Goal: Task Accomplishment & Management: Complete application form

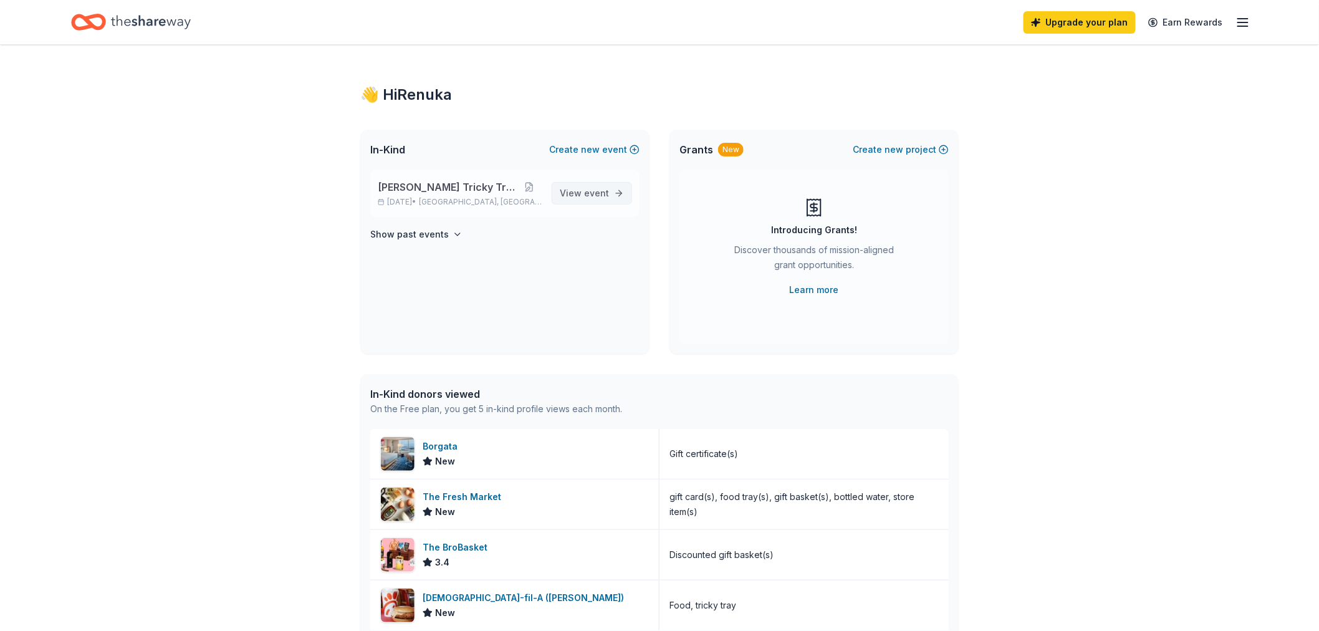
click at [621, 194] on link "View event" at bounding box center [591, 193] width 80 height 22
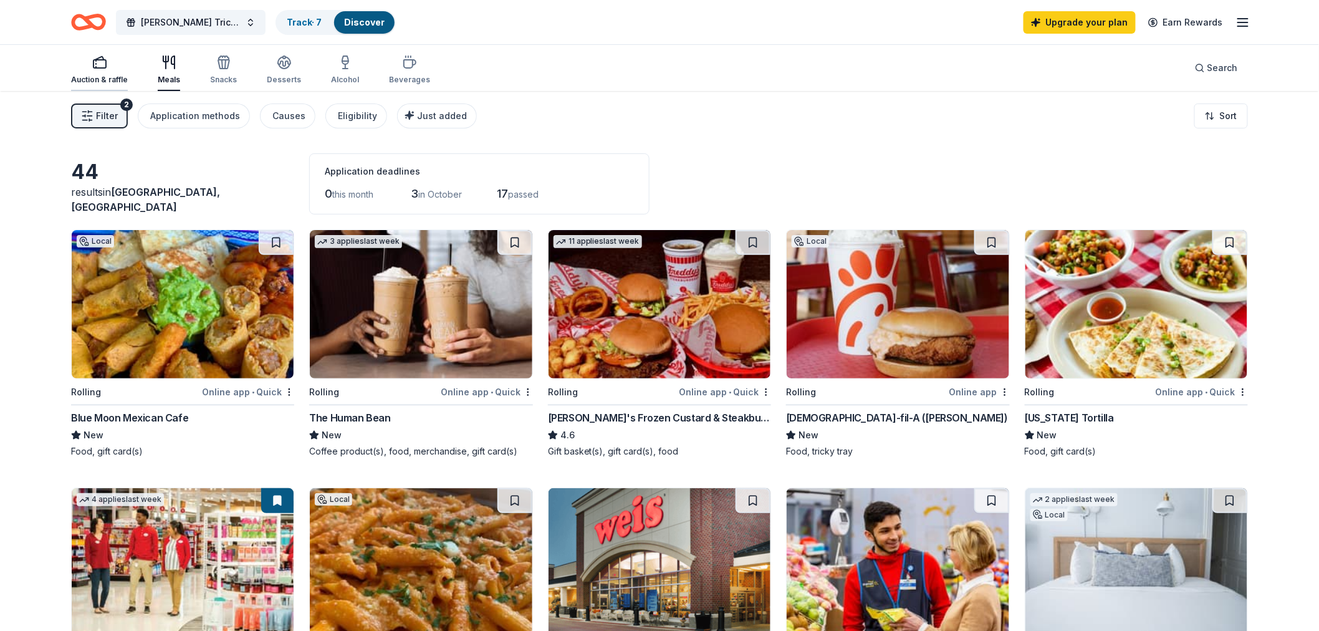
click at [93, 64] on rect "button" at bounding box center [99, 64] width 12 height 8
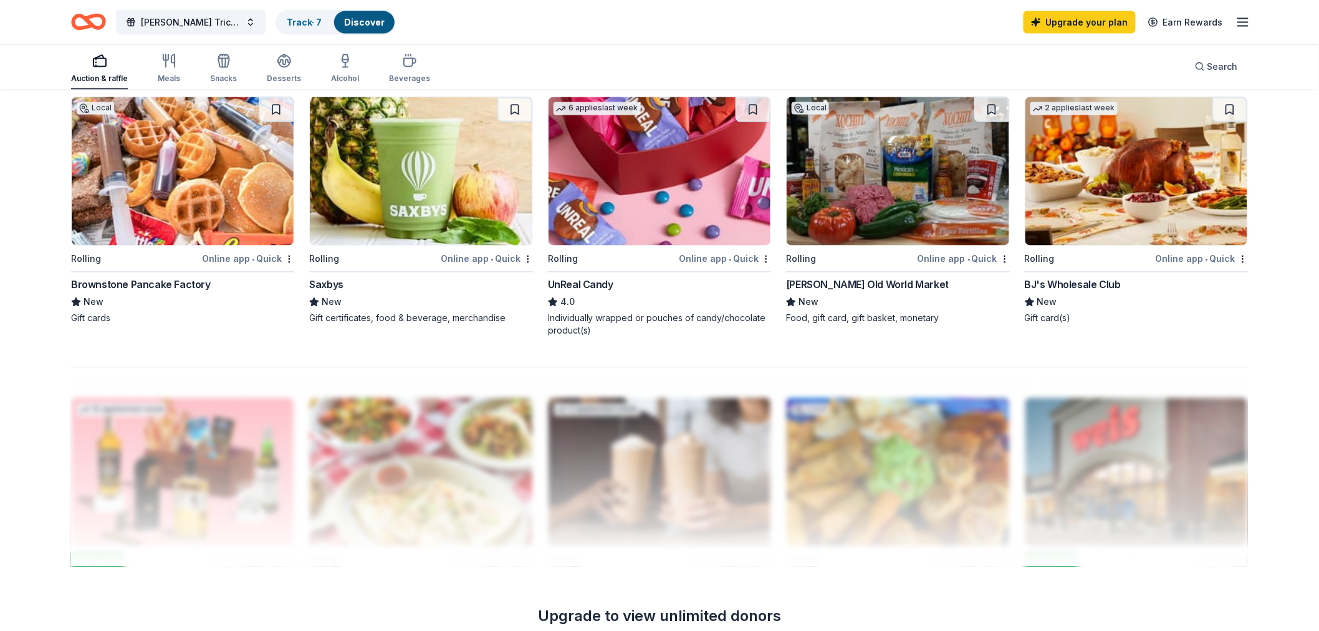
scroll to position [1038, 0]
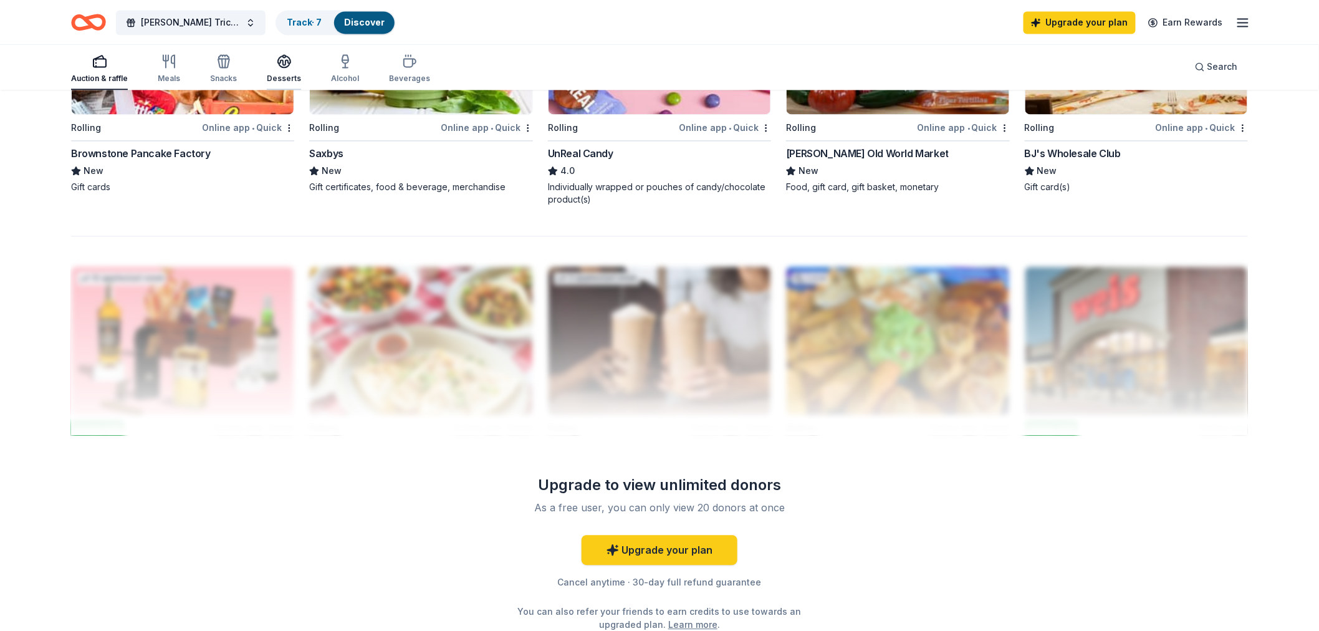
click at [277, 65] on icon "button" at bounding box center [284, 61] width 15 height 15
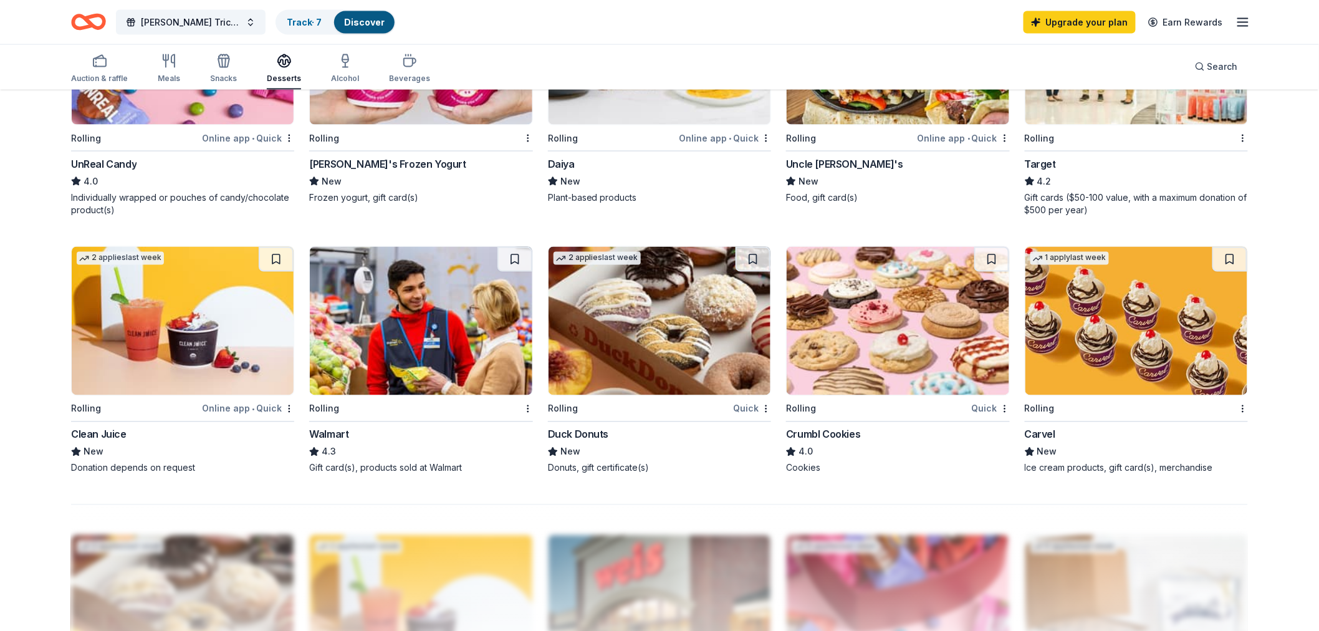
scroll to position [831, 0]
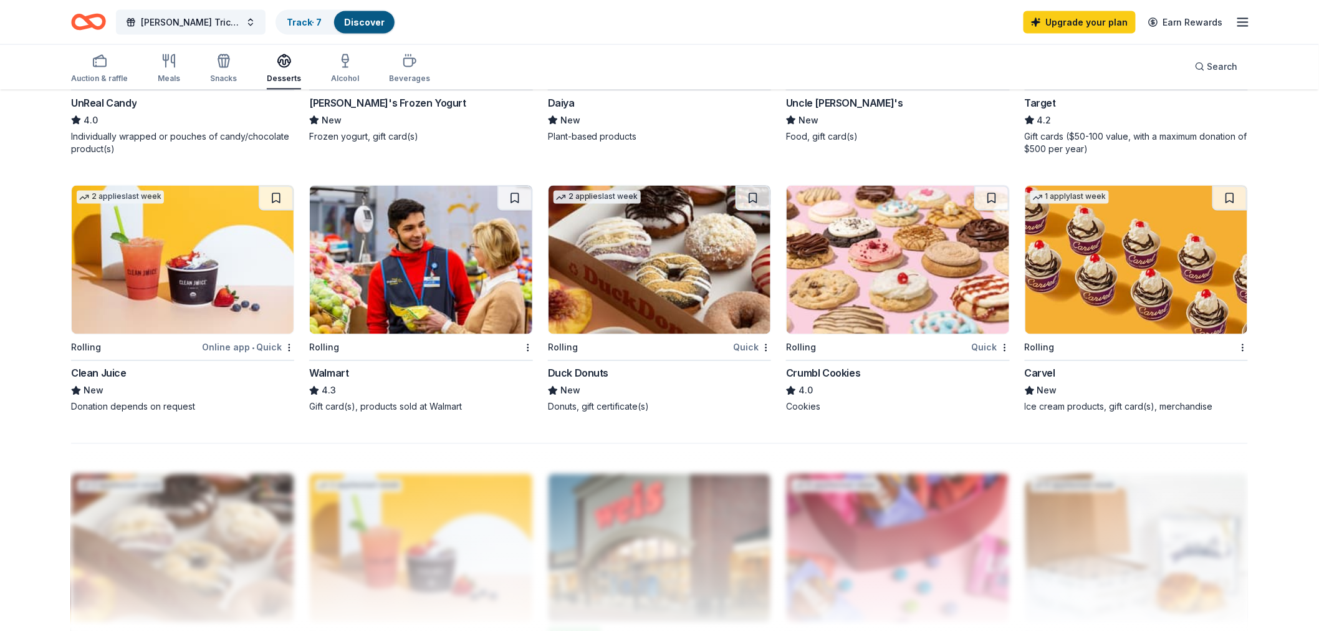
click at [625, 288] on img at bounding box center [659, 260] width 222 height 148
click at [214, 74] on div "Snacks" at bounding box center [223, 79] width 27 height 10
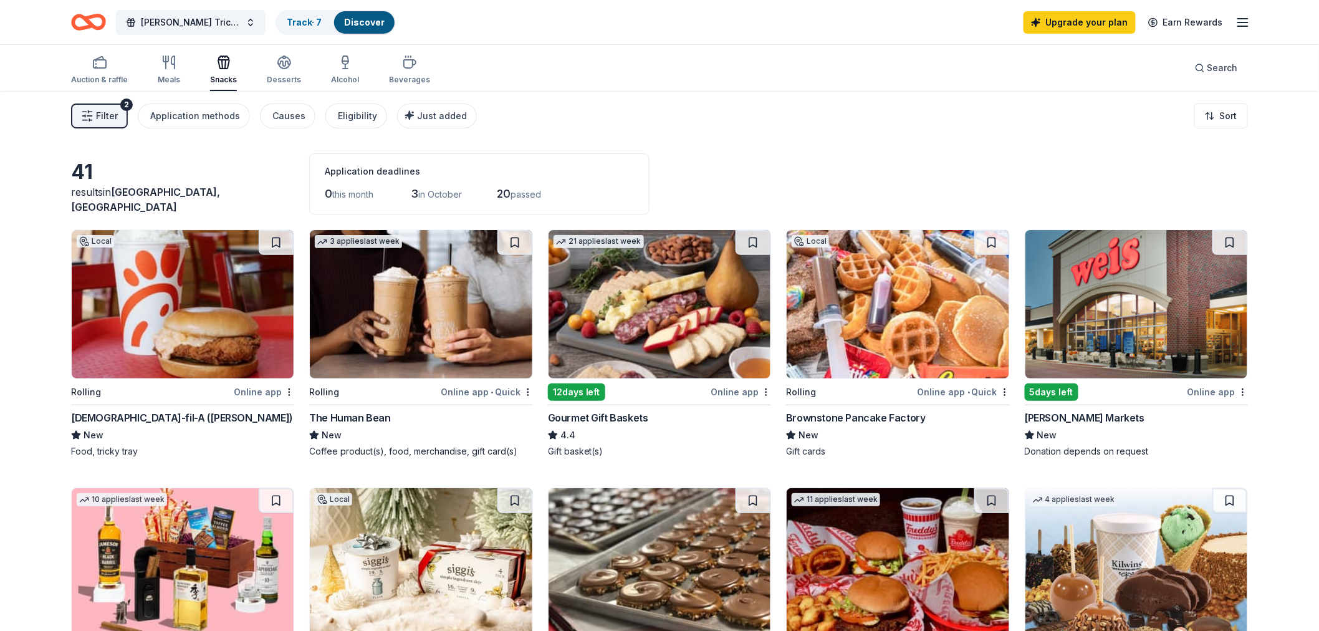
click at [365, 21] on link "Discover" at bounding box center [364, 22] width 41 height 11
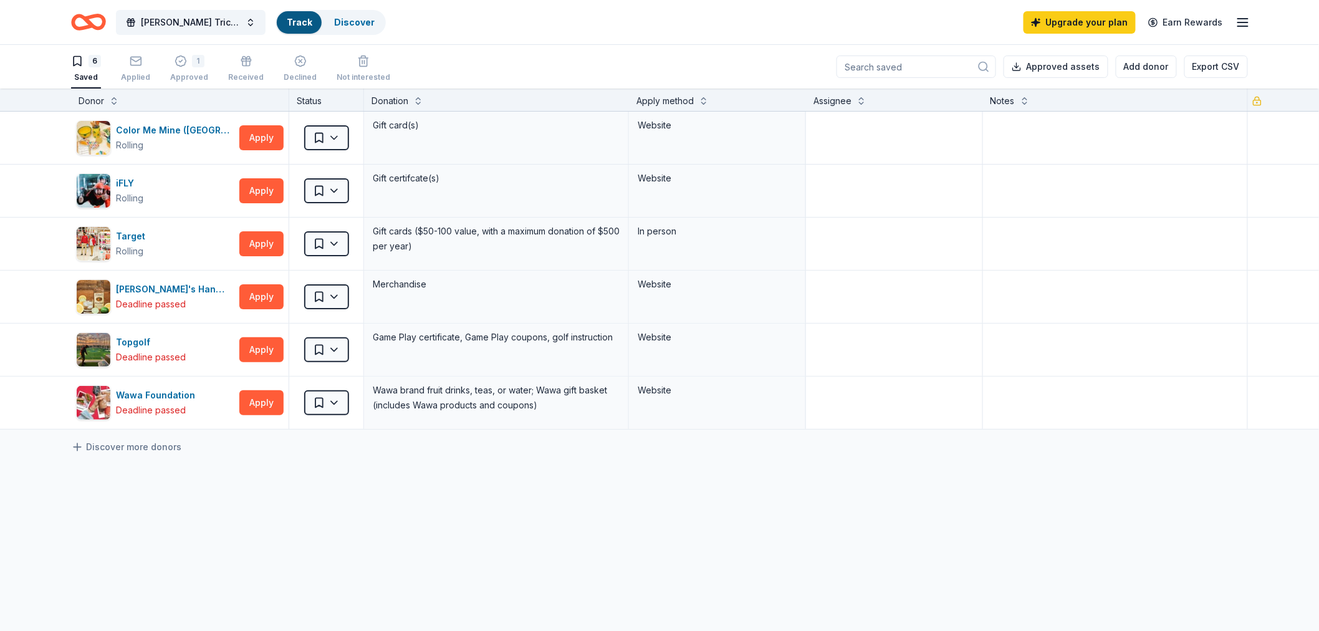
click at [299, 21] on link "Track" at bounding box center [299, 22] width 25 height 11
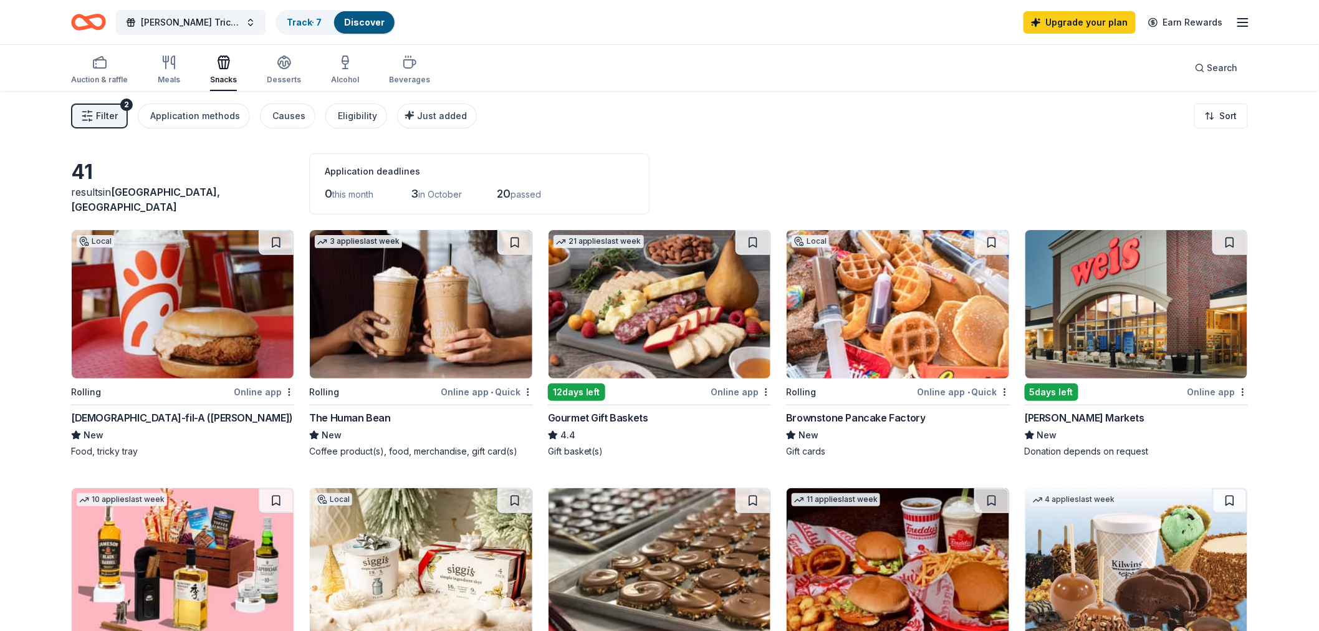
click at [355, 21] on link "Discover" at bounding box center [364, 22] width 41 height 11
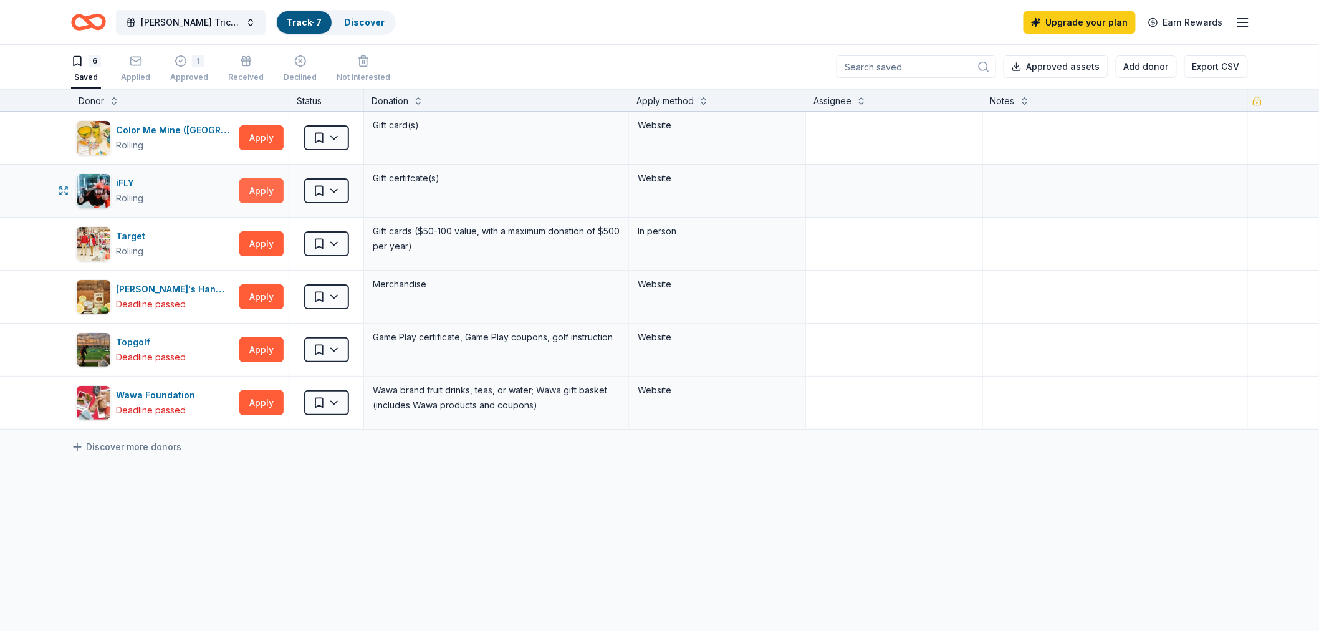
click at [246, 188] on button "Apply" at bounding box center [261, 190] width 44 height 25
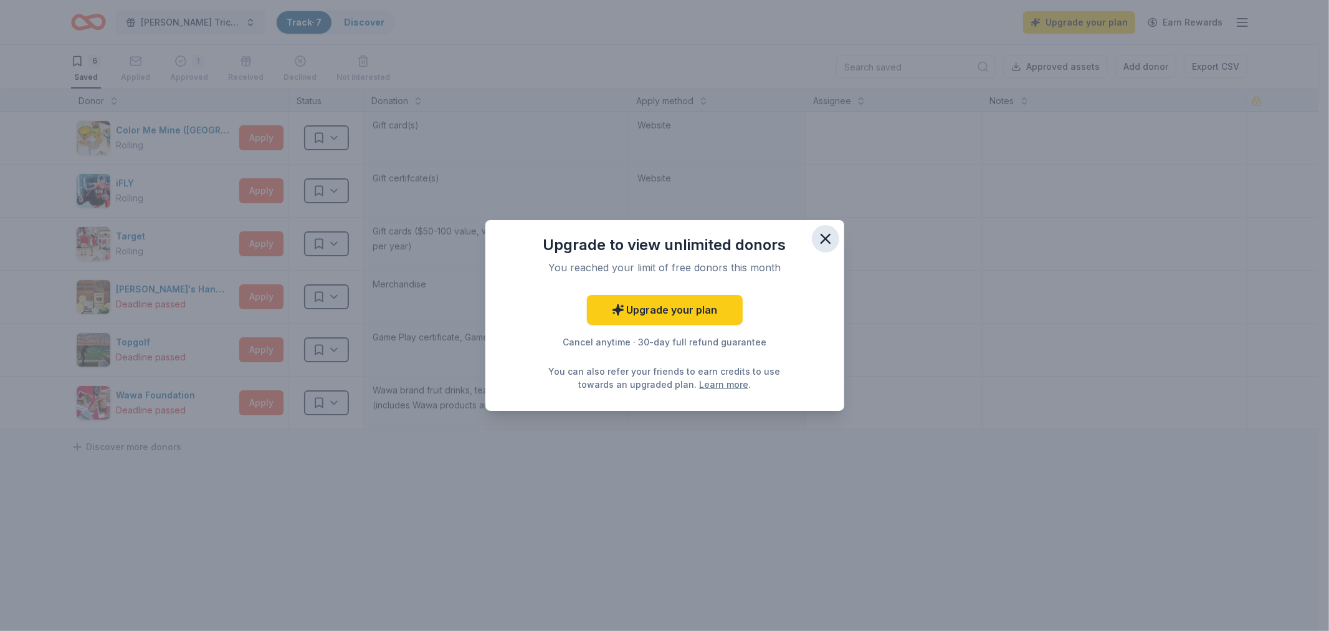
click at [827, 237] on icon "button" at bounding box center [825, 238] width 9 height 9
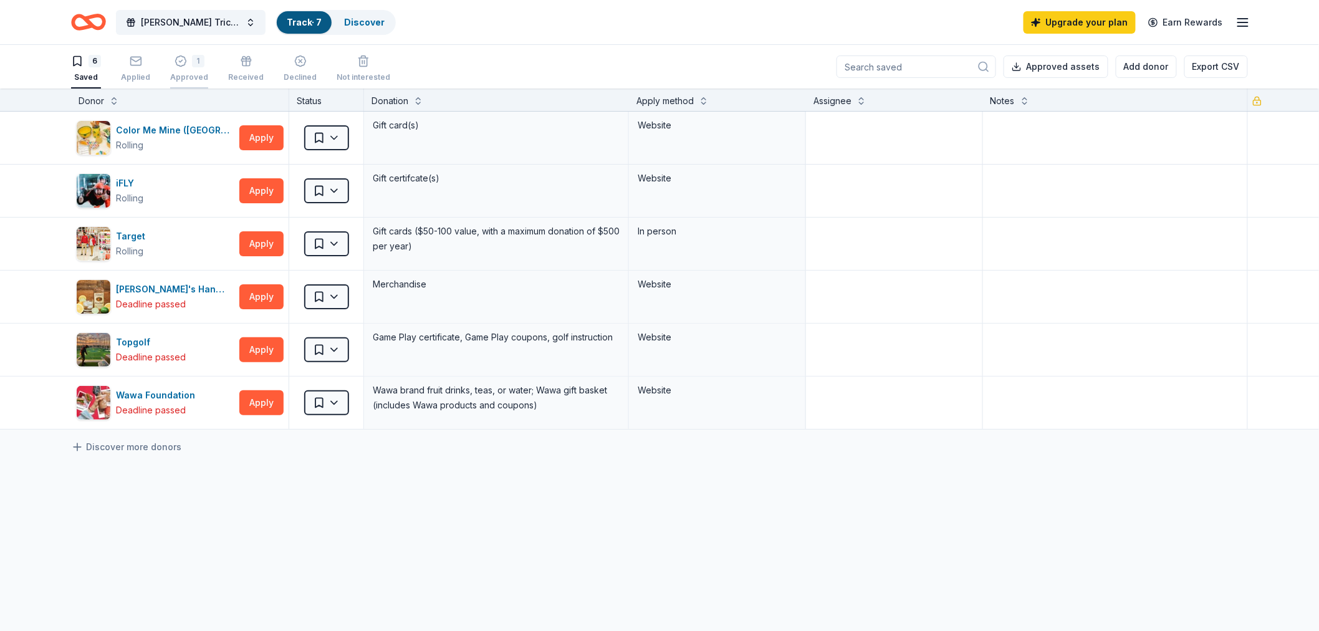
click at [175, 61] on icon "button" at bounding box center [180, 61] width 12 height 12
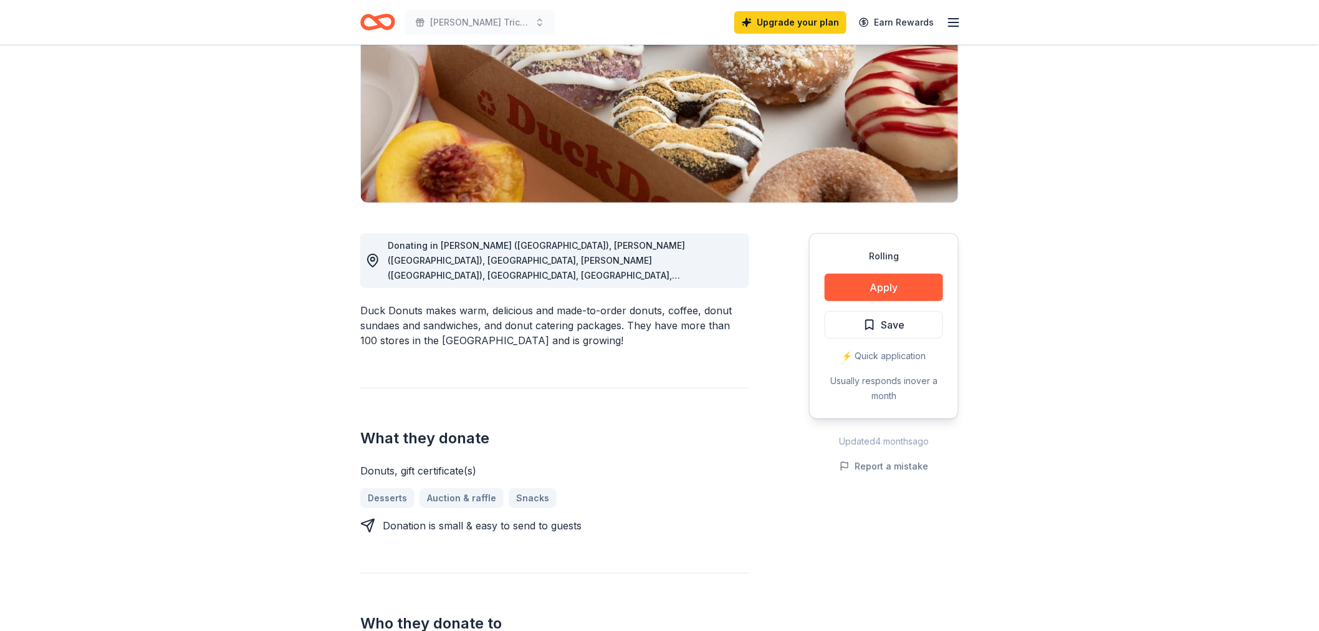
scroll to position [138, 0]
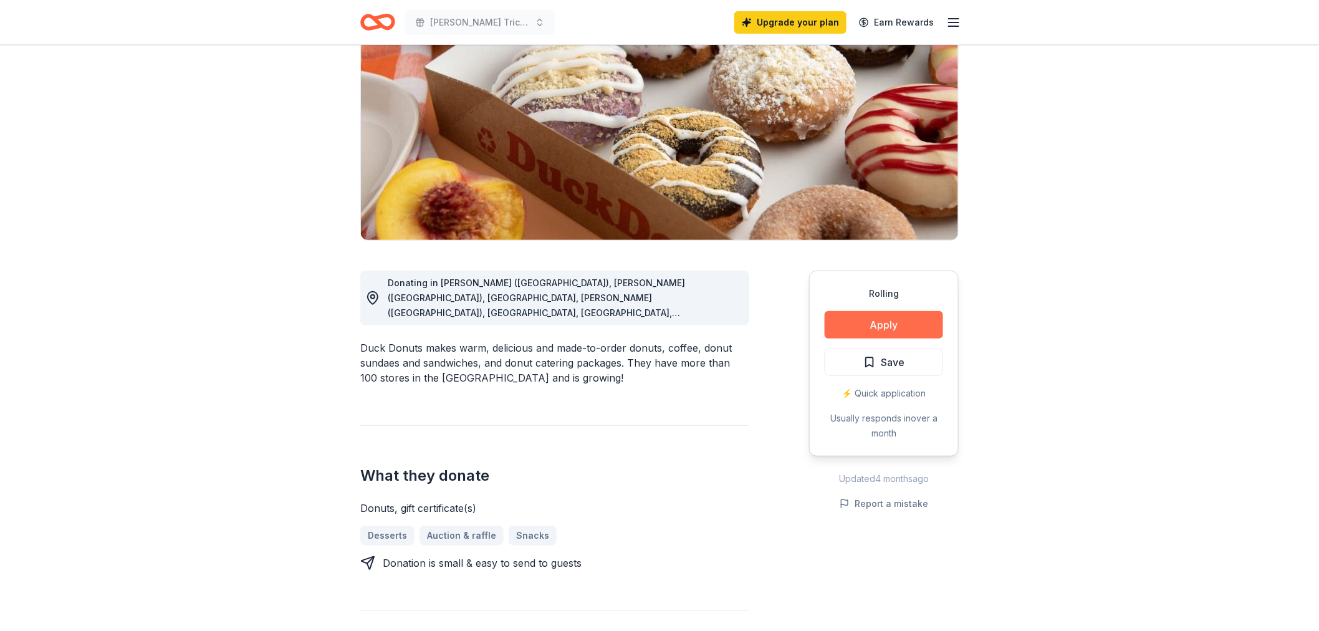
click at [869, 324] on button "Apply" at bounding box center [883, 324] width 118 height 27
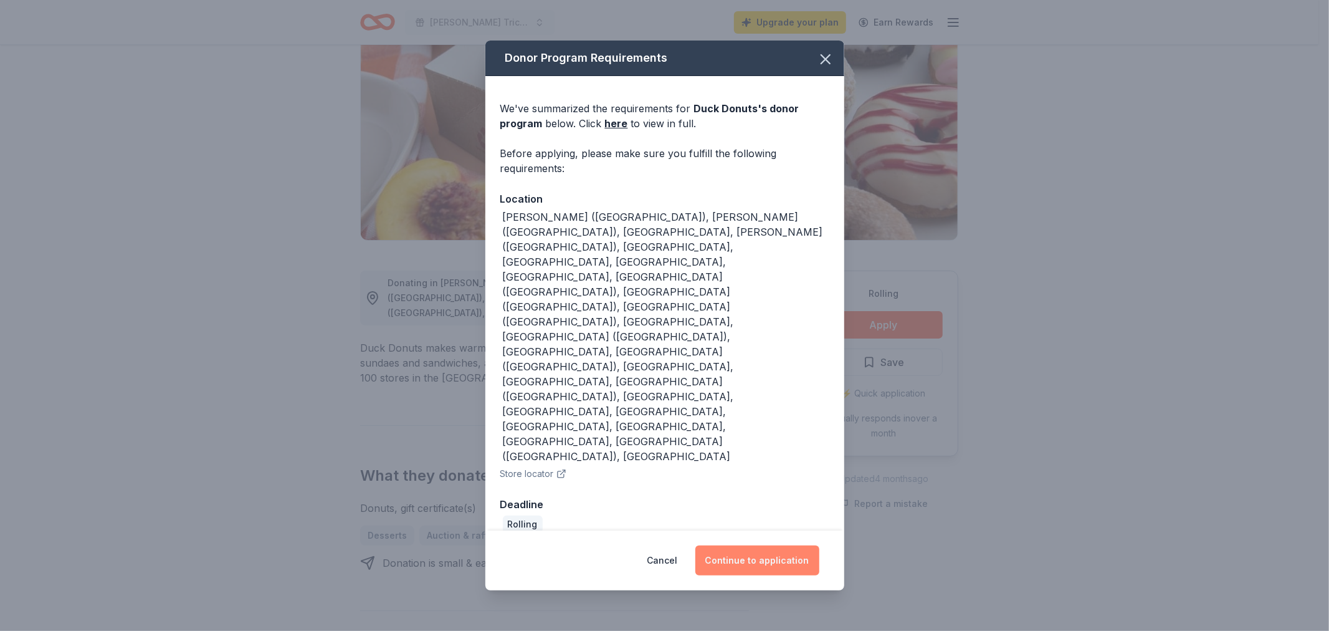
click at [774, 545] on button "Continue to application" at bounding box center [757, 560] width 124 height 30
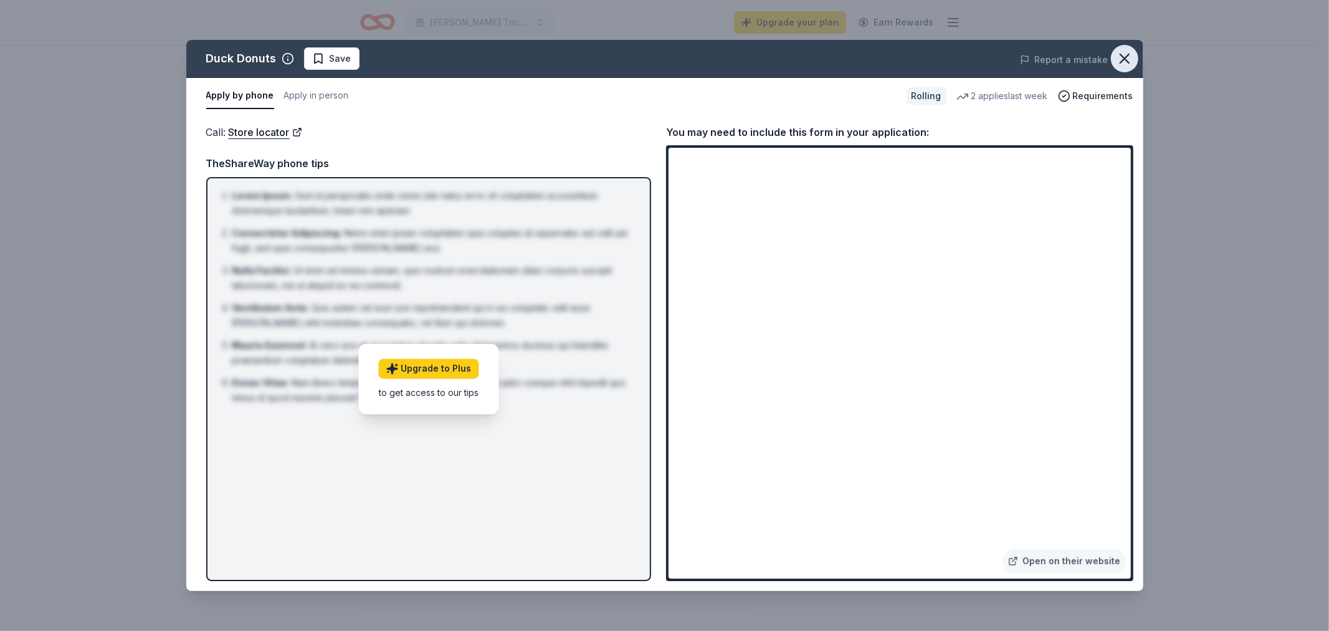
click at [1125, 57] on icon "button" at bounding box center [1124, 58] width 9 height 9
